Goal: Transaction & Acquisition: Purchase product/service

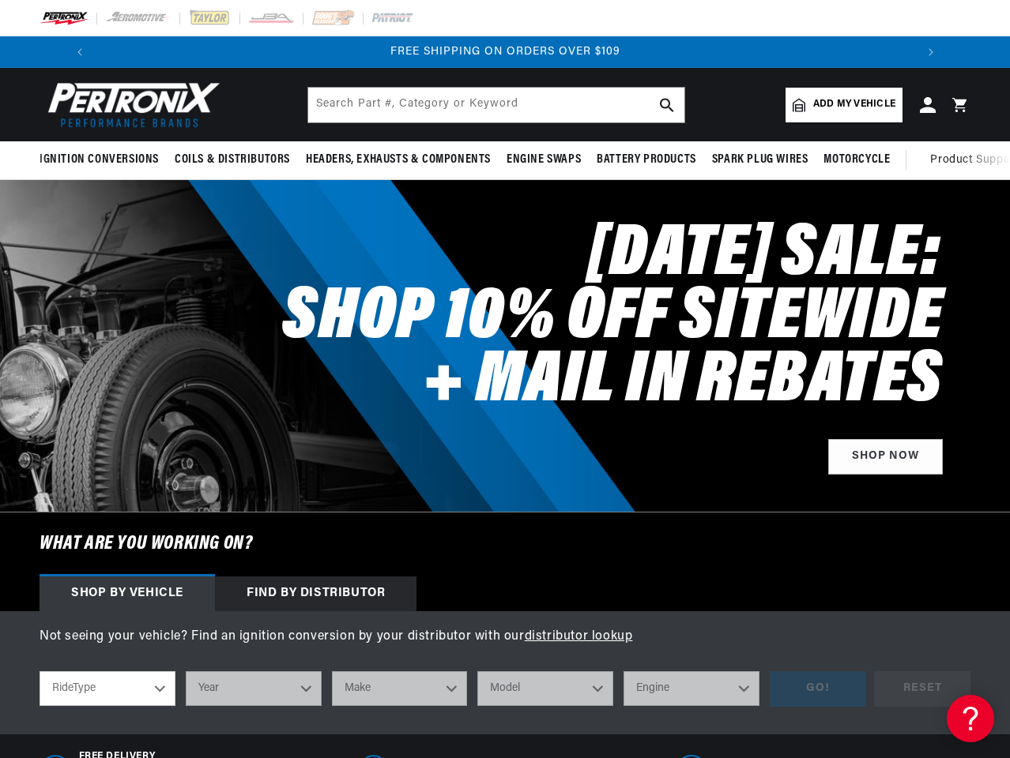
scroll to position [0, 1689]
click at [505, 379] on h2 "[DATE] SALE: SHOP 10% OFF SITEWIDE + MAIL IN REBATES" at bounding box center [604, 319] width 675 height 190
click at [77, 52] on icon "Translation missing: en.sections.announcements.previous_announcement" at bounding box center [79, 52] width 5 height 8
click at [0, 52] on slideshow-component "[DATE] SALE: SHOP 10% OFF SITEWIDE SHOP MAIL-IN REBATES ON 100s of BEST SELLING…" at bounding box center [505, 52] width 1010 height 32
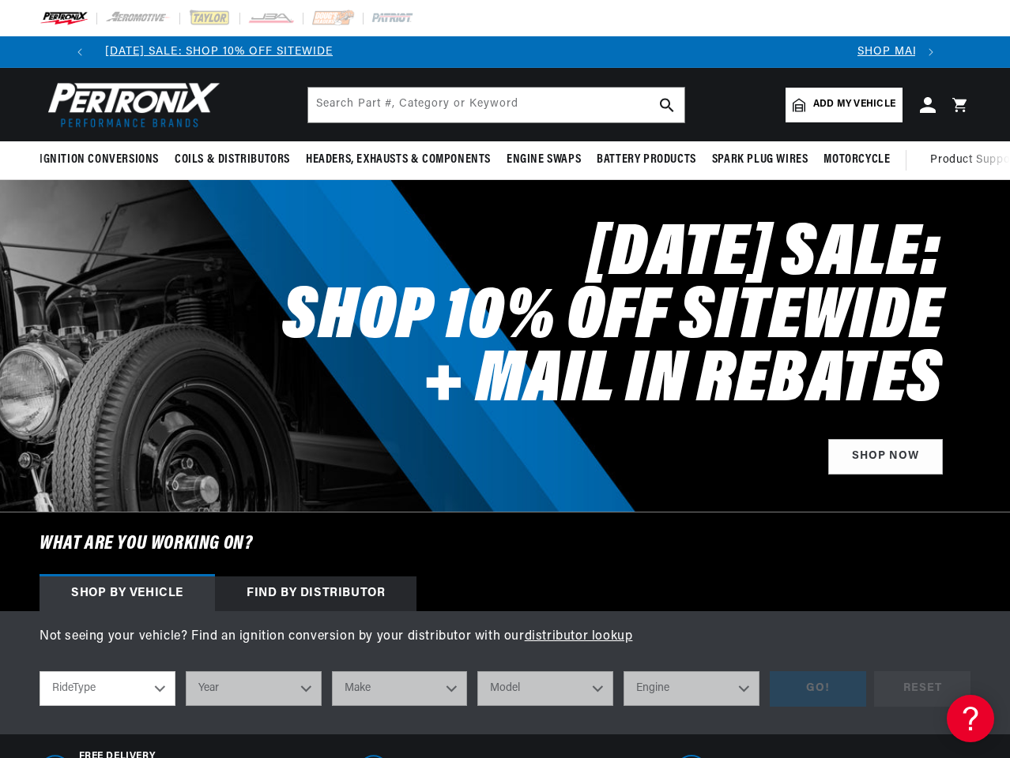
click at [41, 52] on slideshow-component "[DATE] SALE: SHOP 10% OFF SITEWIDE SHOP MAIL-IN REBATES ON 100s of BEST SELLING…" at bounding box center [505, 52] width 1010 height 32
